Goal: Task Accomplishment & Management: Manage account settings

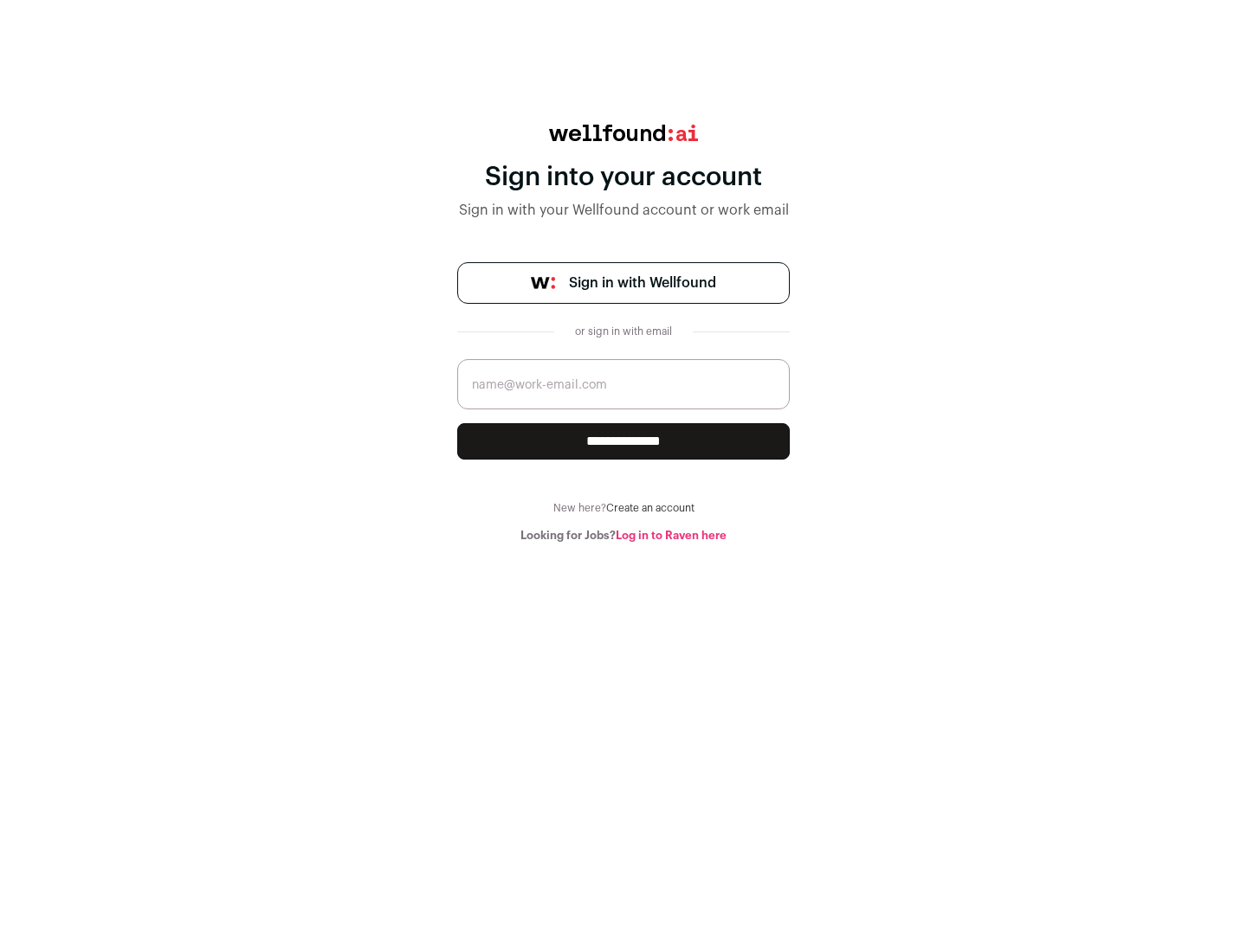
click at [641, 283] on span "Sign in with Wellfound" at bounding box center [642, 282] width 147 height 20
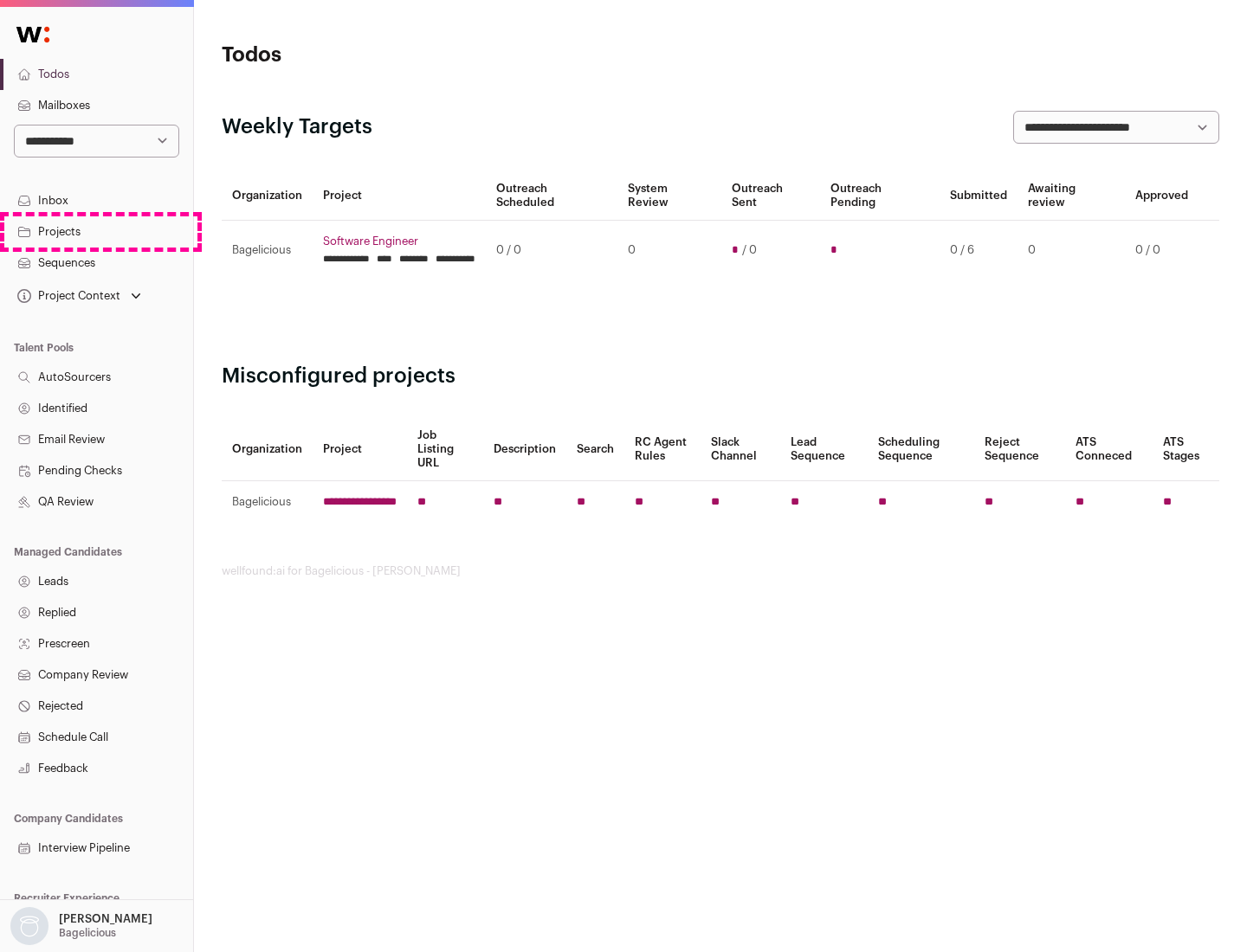
click at [96, 231] on link "Projects" at bounding box center [96, 231] width 193 height 31
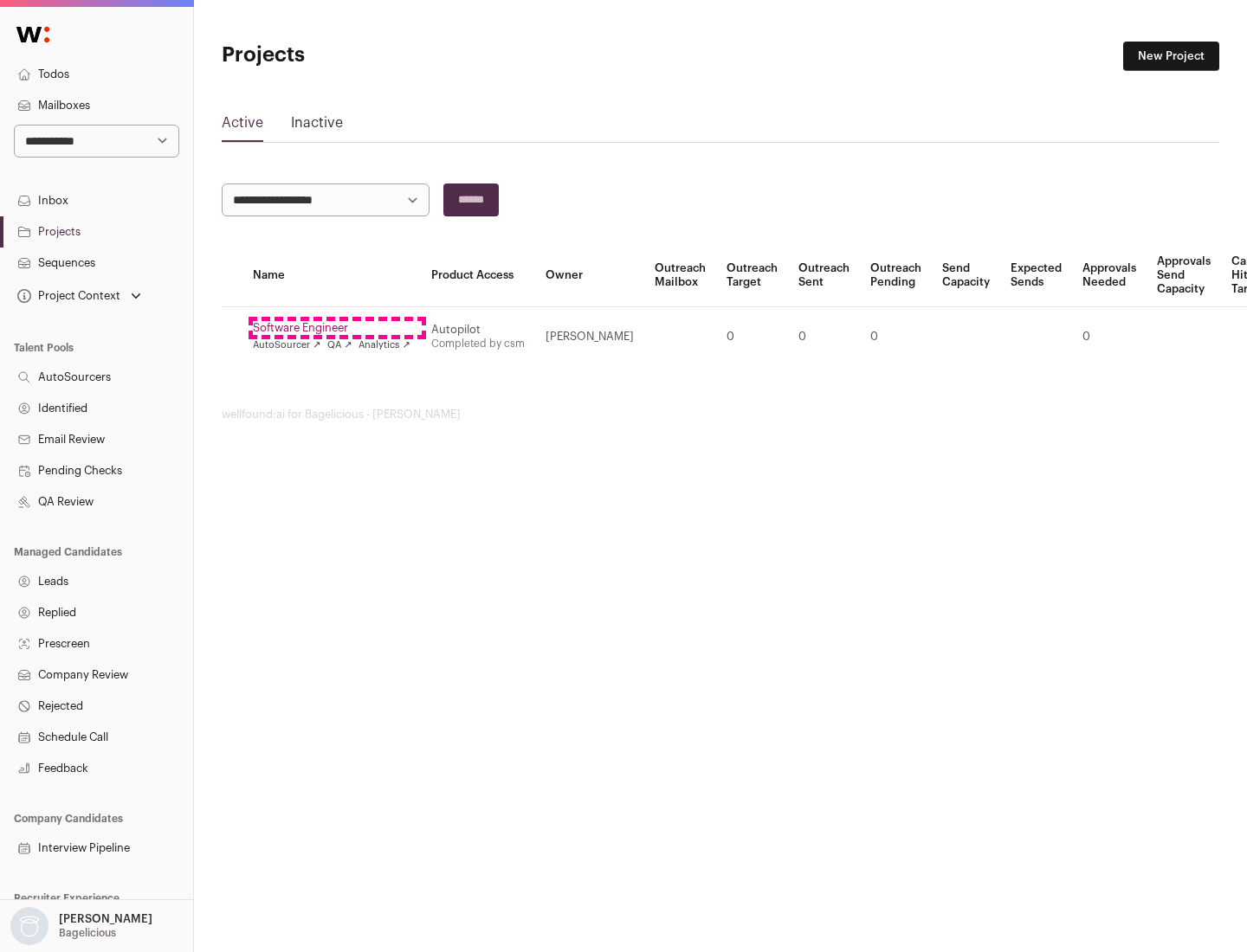
click at [337, 328] on link "Software Engineer" at bounding box center [331, 328] width 158 height 14
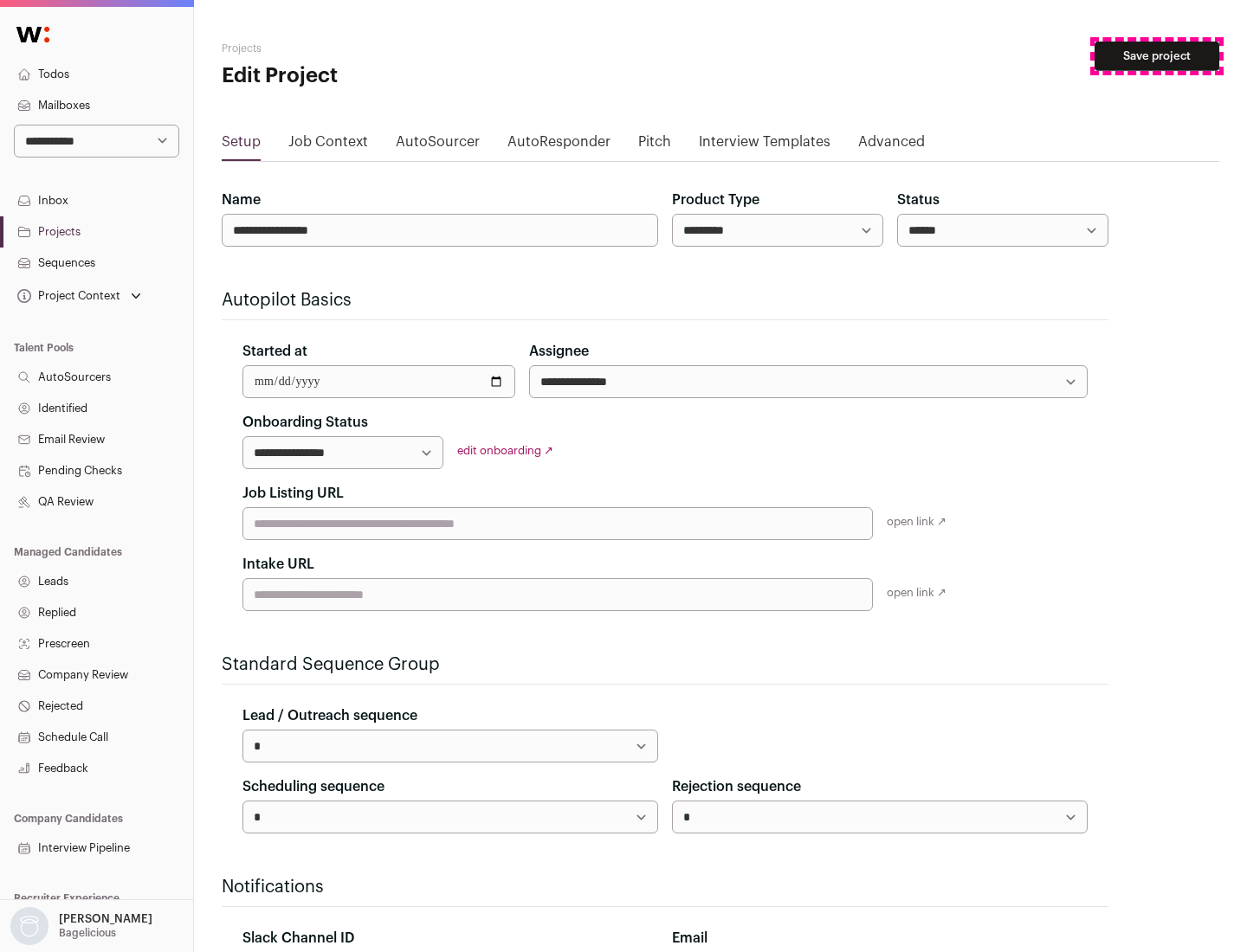
click at [1157, 56] on button "Save project" at bounding box center [1156, 56] width 125 height 29
